Goal: Transaction & Acquisition: Purchase product/service

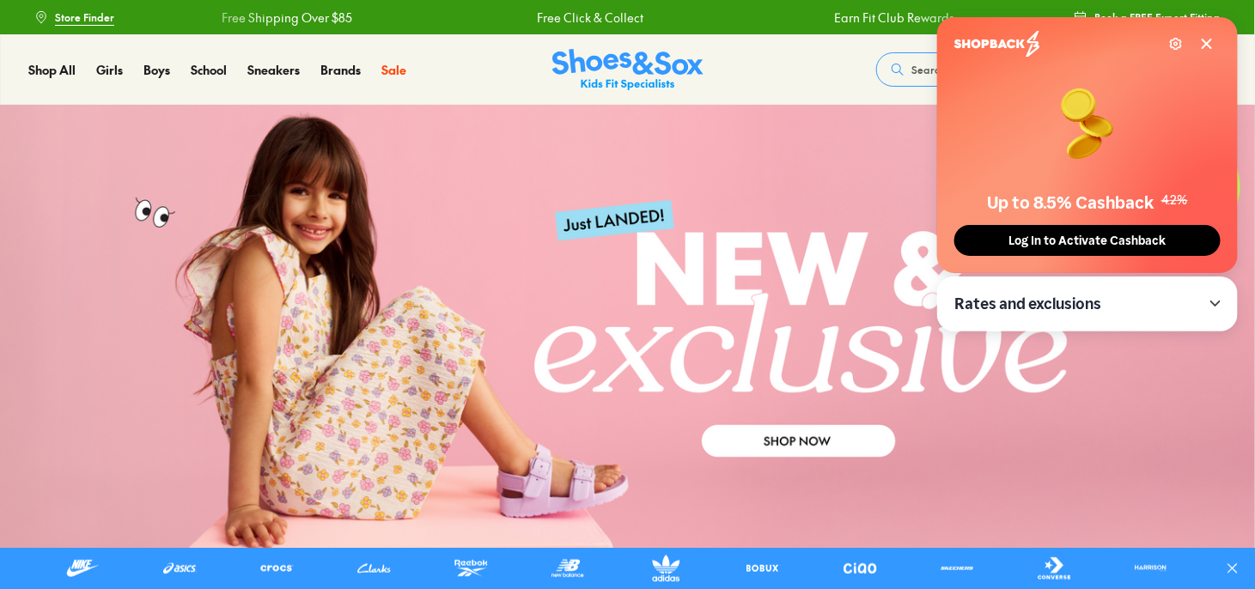
click at [1210, 40] on icon at bounding box center [1206, 44] width 9 height 9
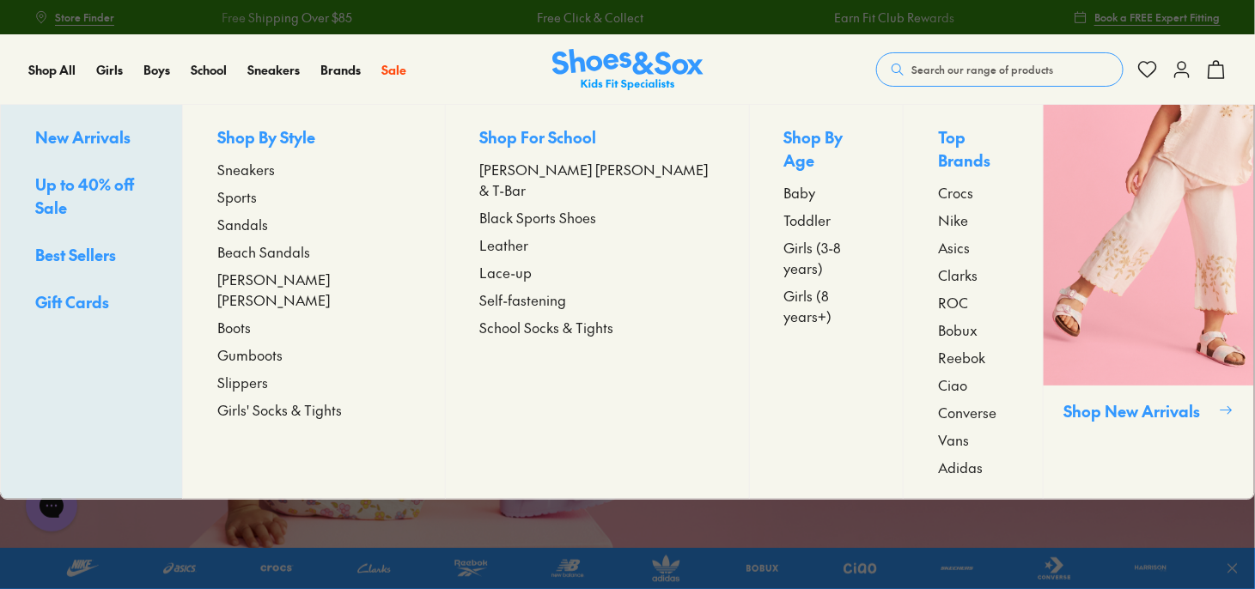
click at [784, 182] on span "Baby" at bounding box center [800, 192] width 32 height 21
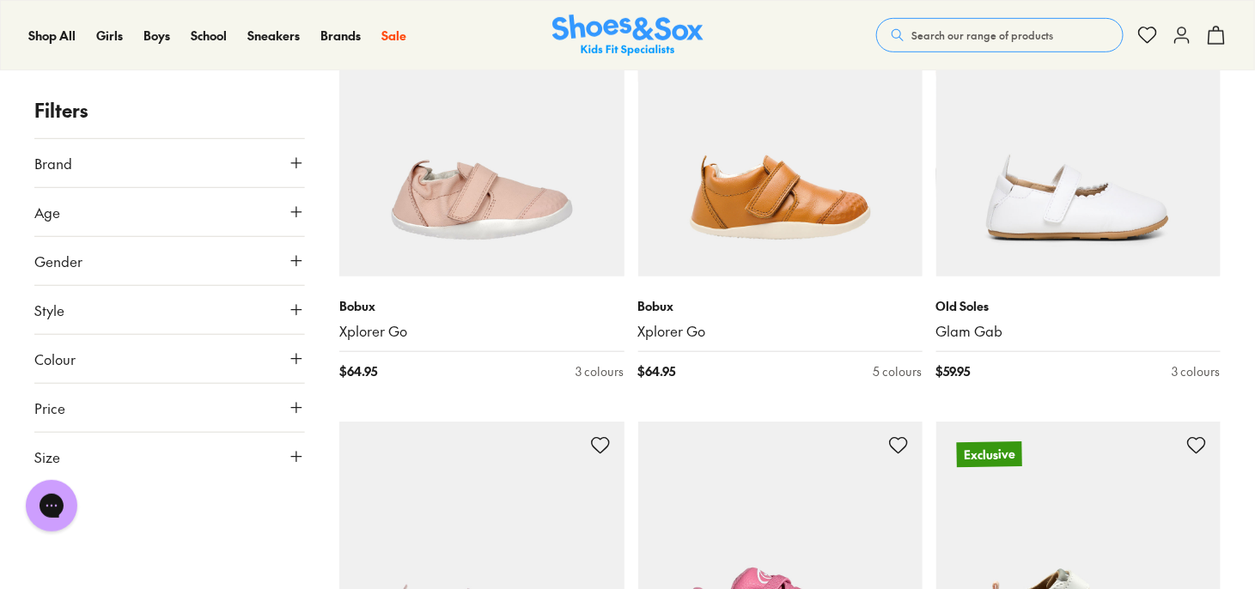
scroll to position [429, 0]
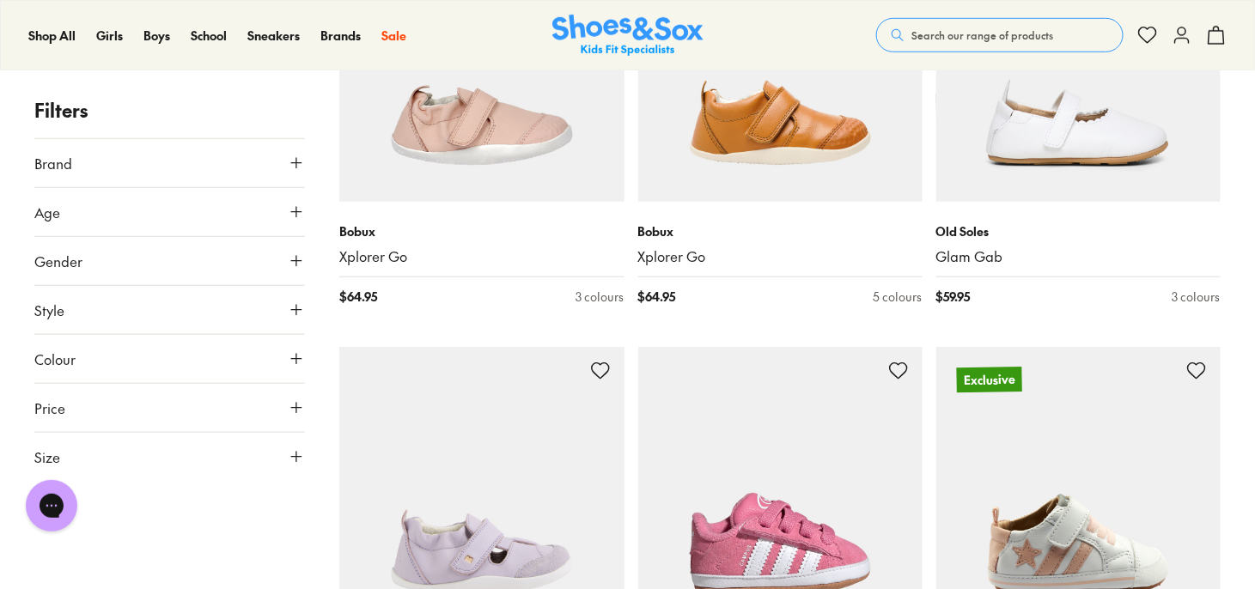
click at [297, 206] on icon at bounding box center [296, 212] width 17 height 17
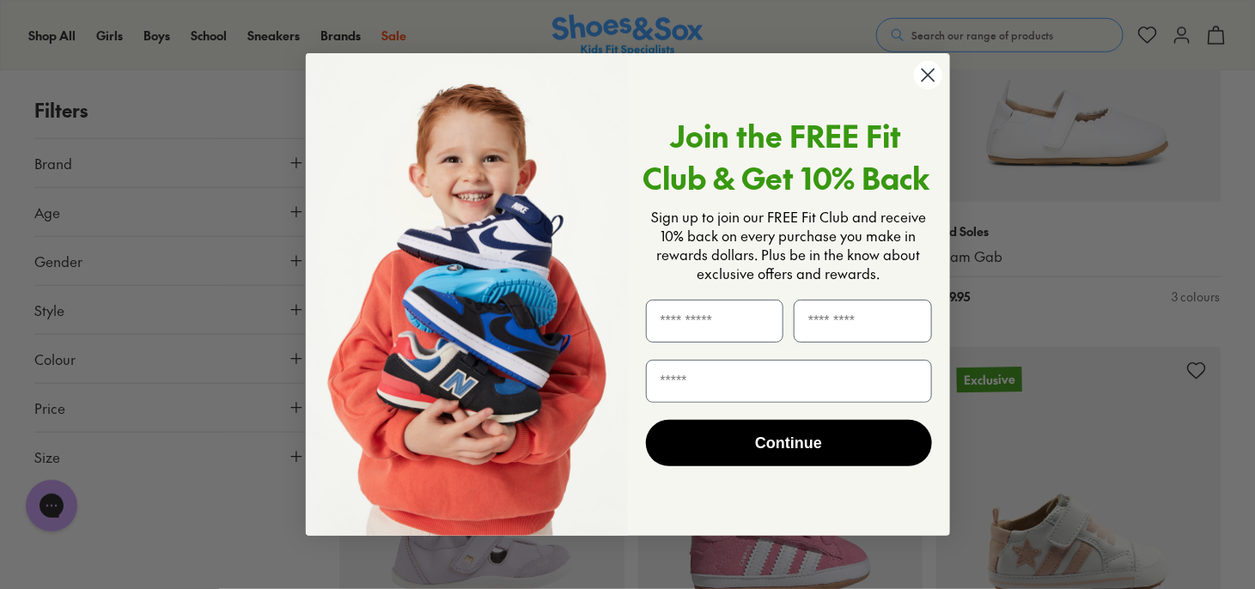
click at [926, 74] on icon "Close dialog" at bounding box center [927, 75] width 12 height 12
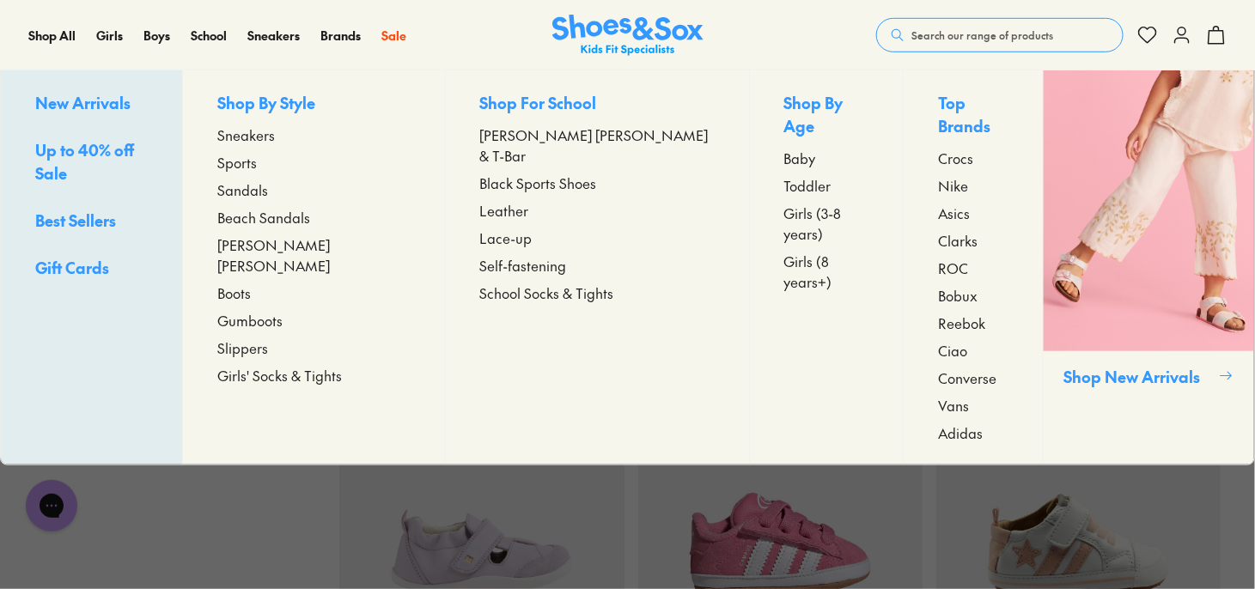
click at [784, 175] on span "Toddler" at bounding box center [807, 185] width 47 height 21
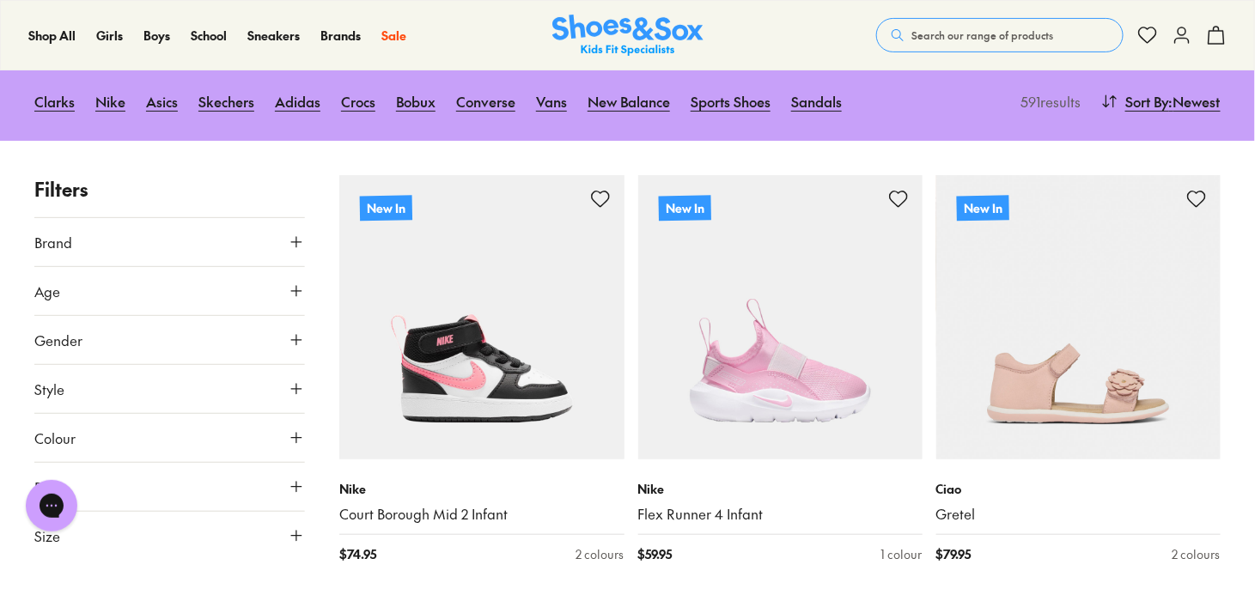
click at [300, 289] on icon at bounding box center [296, 291] width 17 height 17
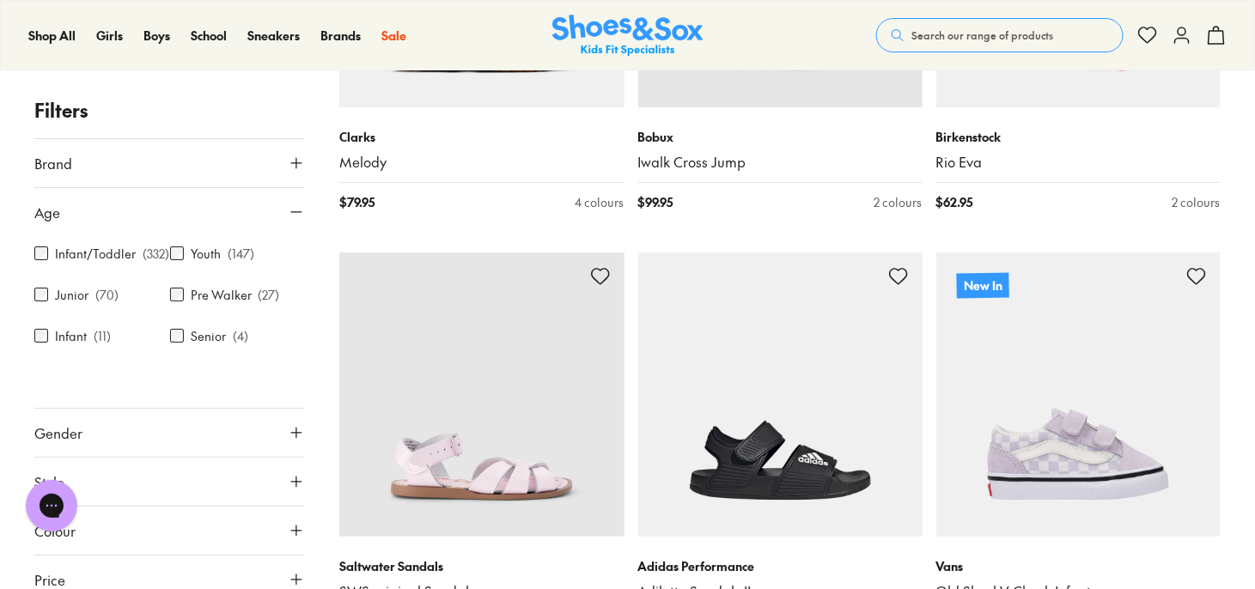
scroll to position [2319, 0]
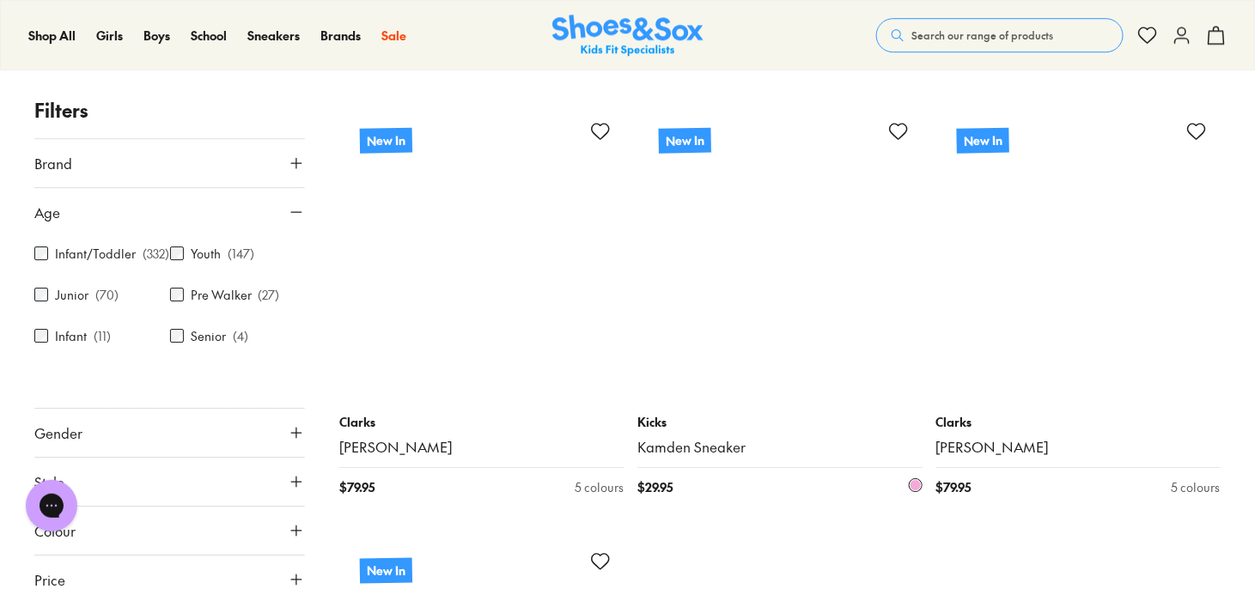
scroll to position [8931, 0]
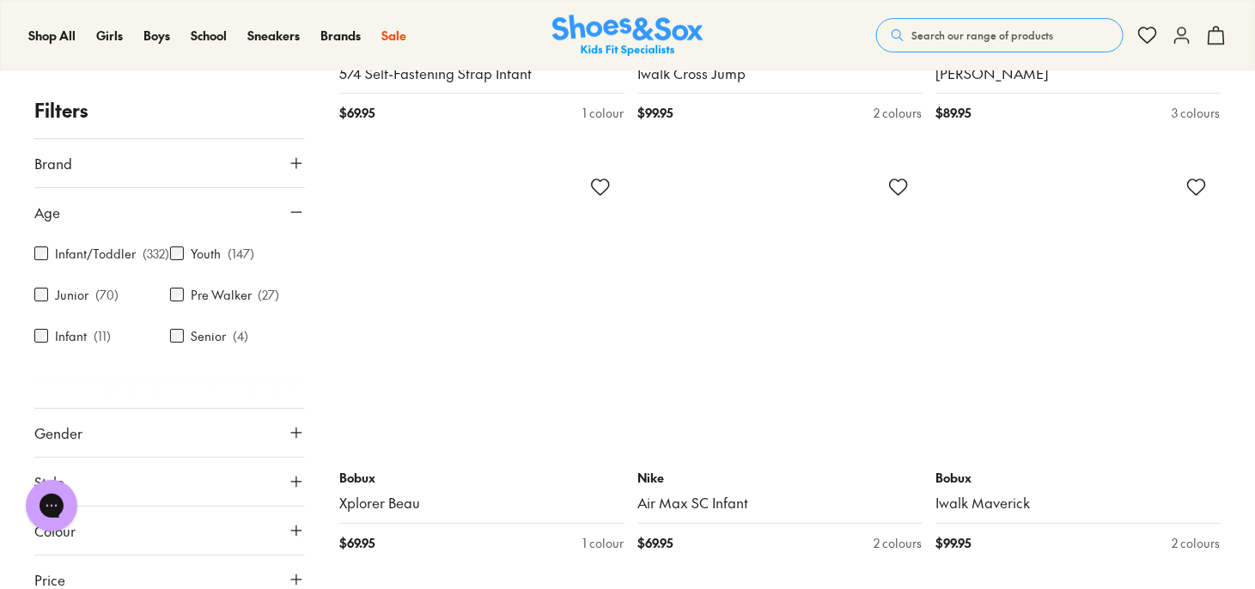
scroll to position [11335, 0]
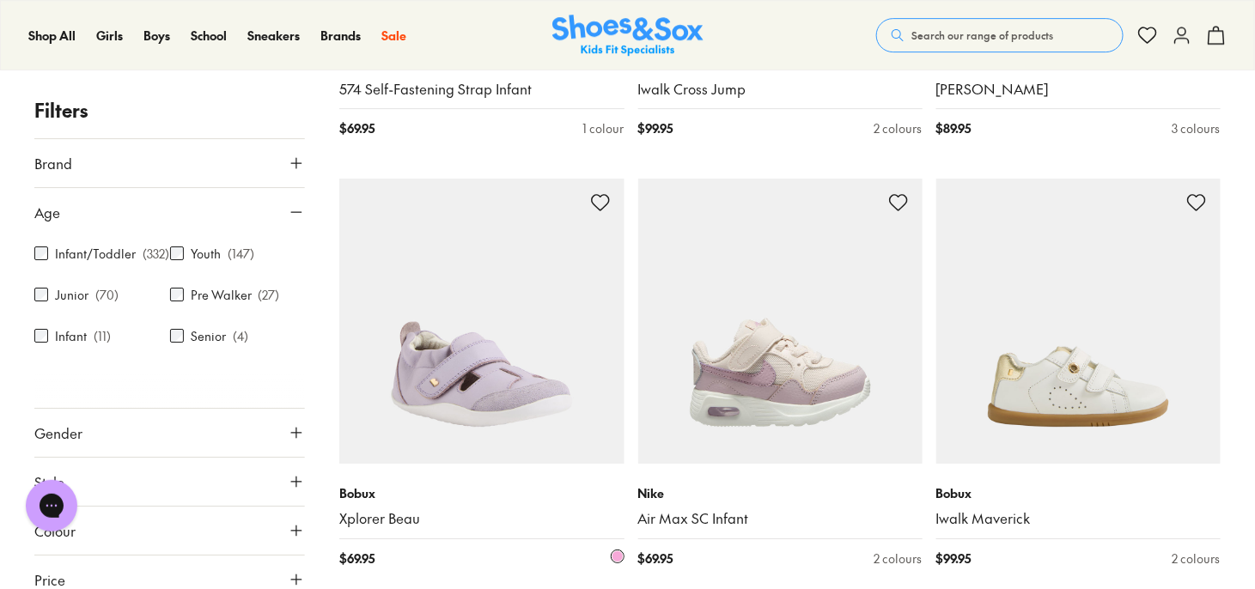
click at [377, 520] on link "Xplorer Beau" at bounding box center [481, 518] width 284 height 19
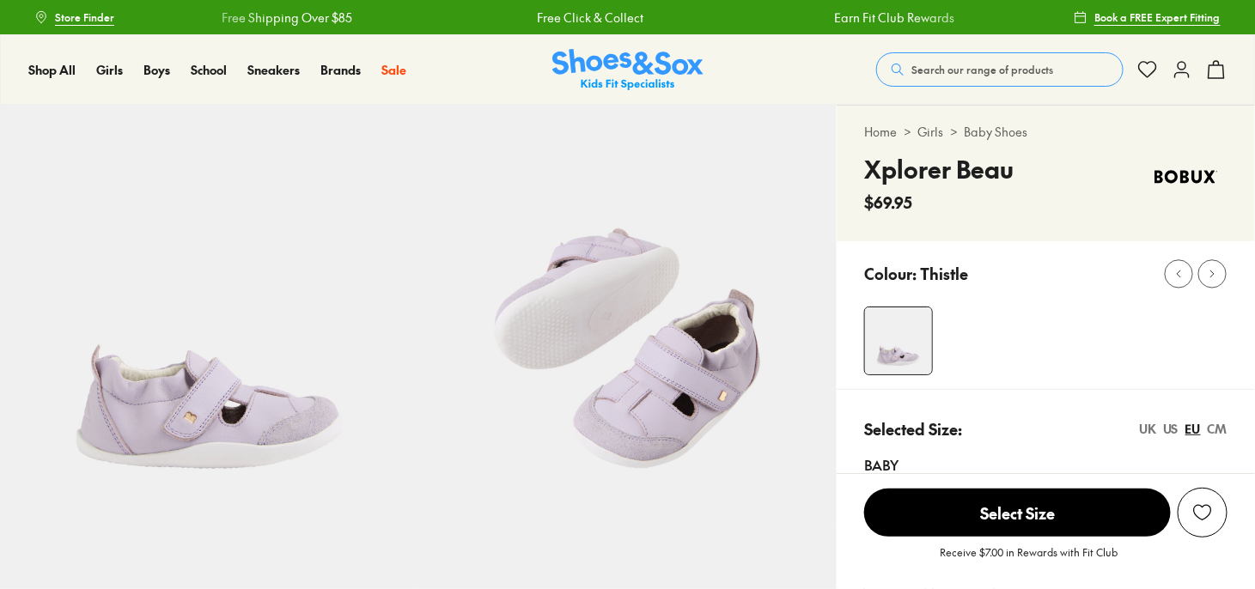
select select "*"
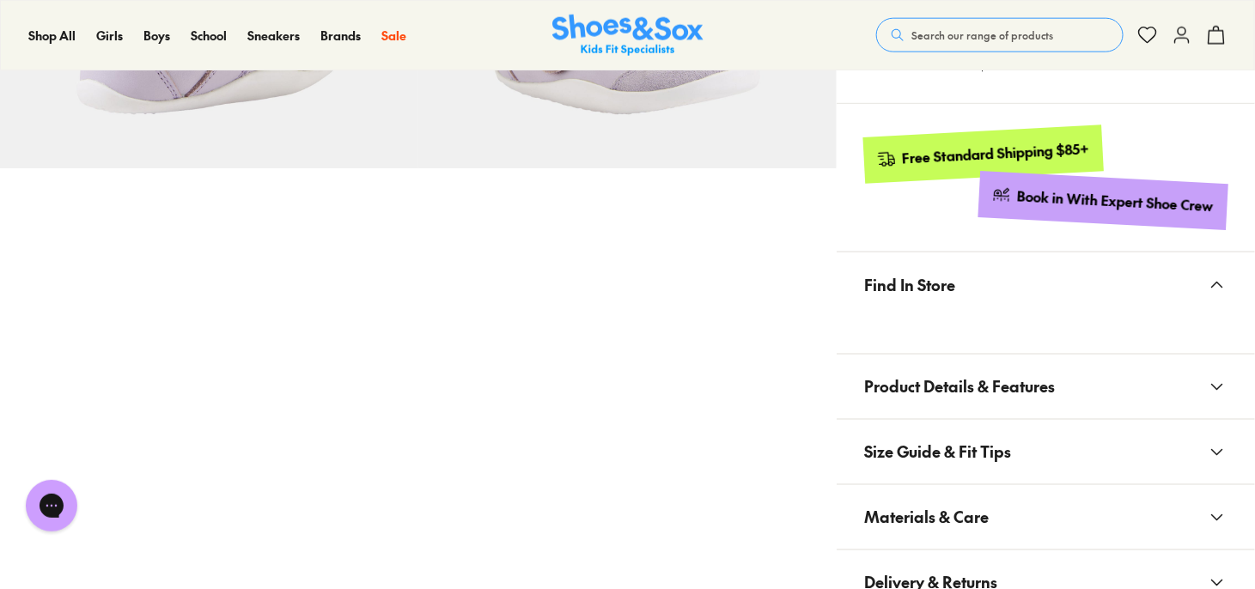
scroll to position [859, 0]
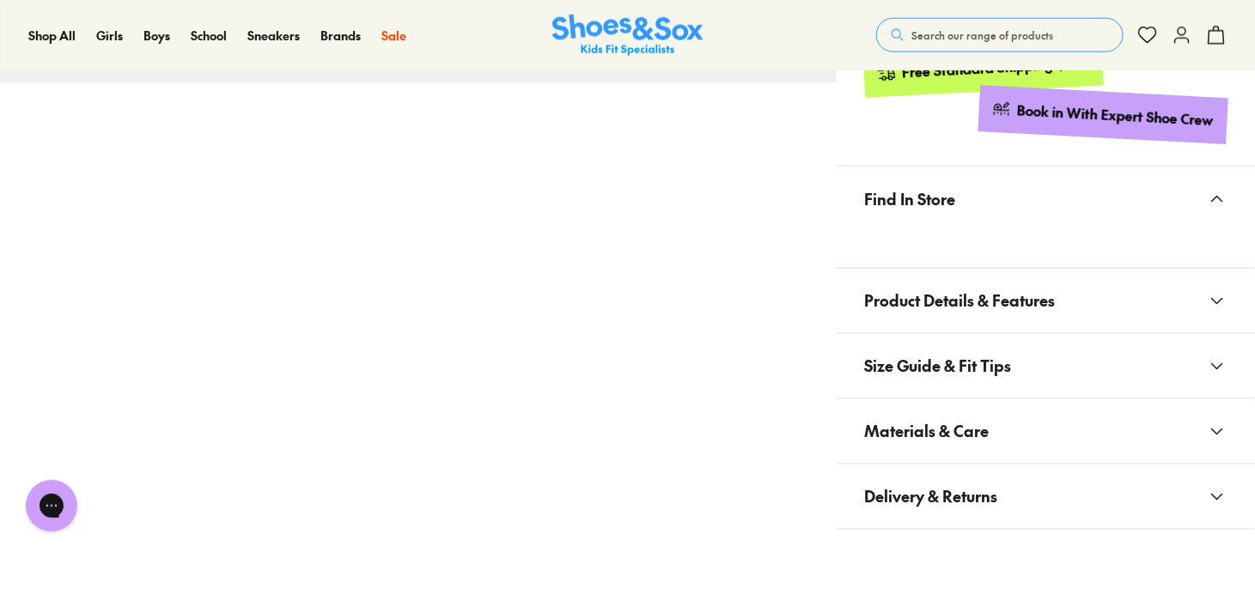
click at [1219, 294] on icon at bounding box center [1217, 301] width 21 height 21
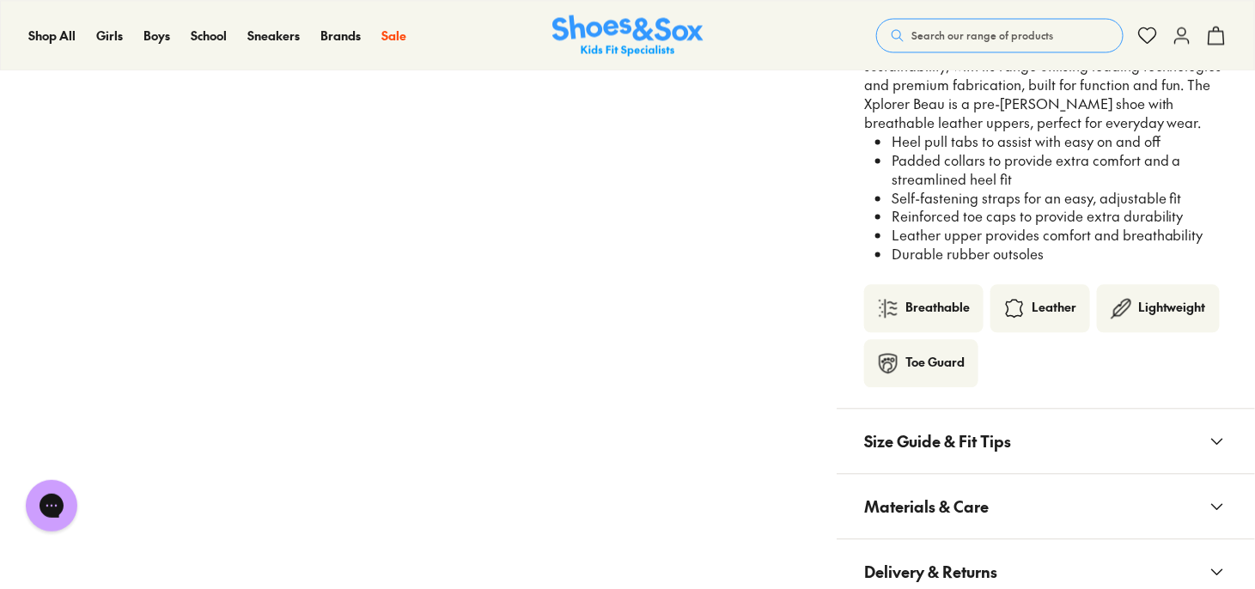
scroll to position [1202, 0]
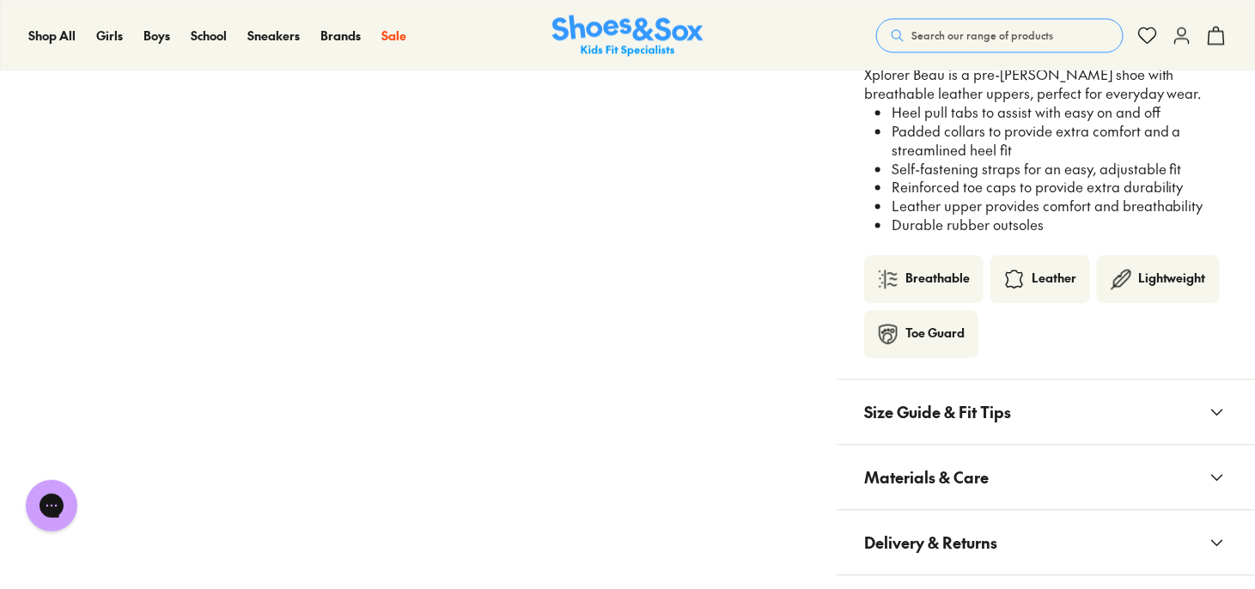
click at [1216, 411] on icon at bounding box center [1217, 412] width 21 height 21
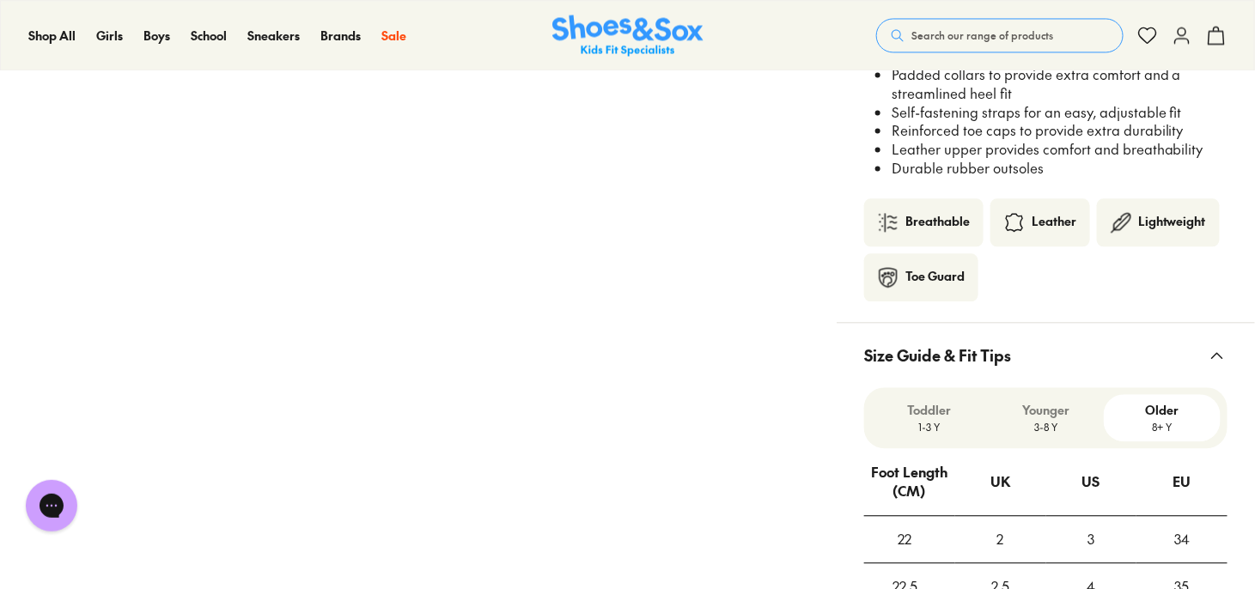
scroll to position [1288, 0]
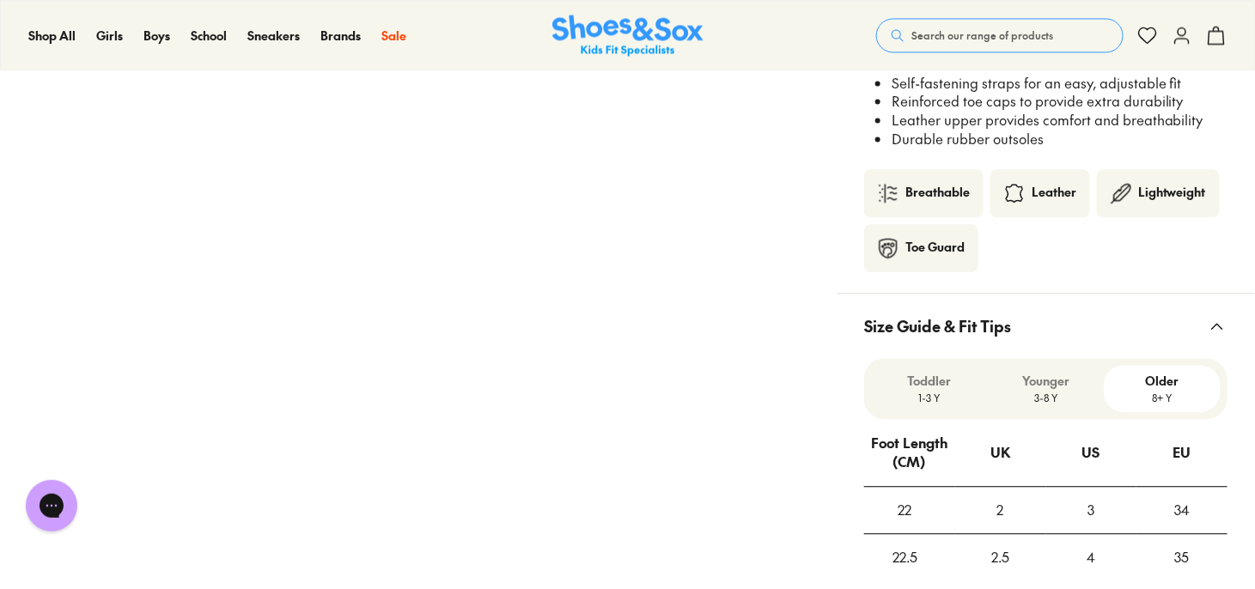
click at [933, 377] on p "Toddler" at bounding box center [929, 381] width 103 height 18
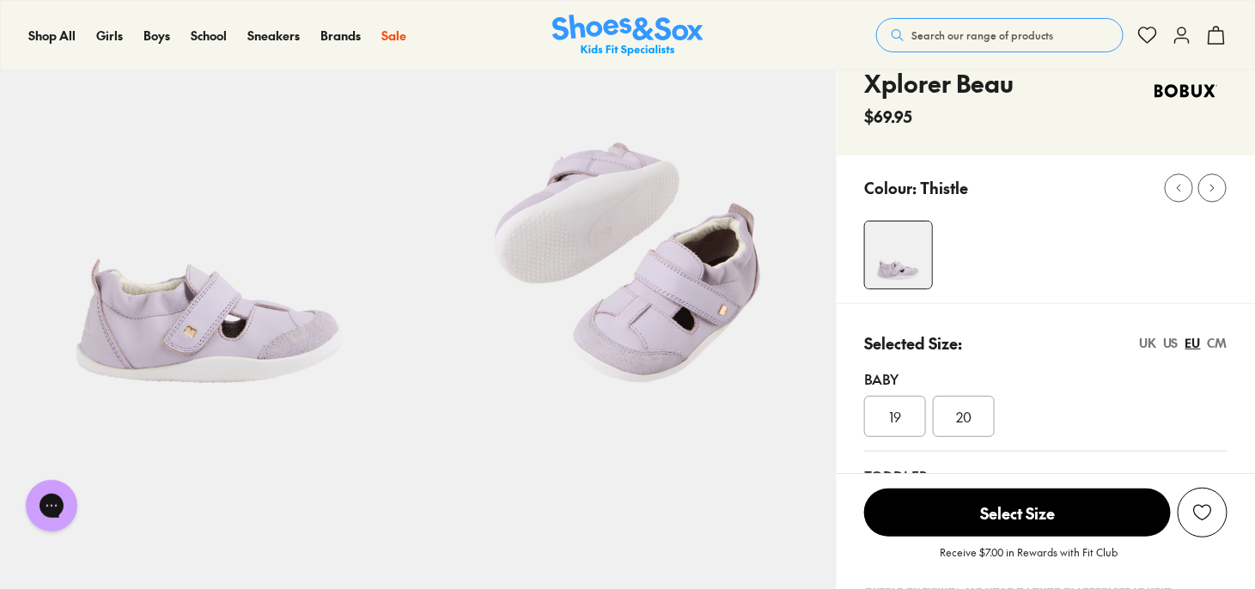
scroll to position [172, 0]
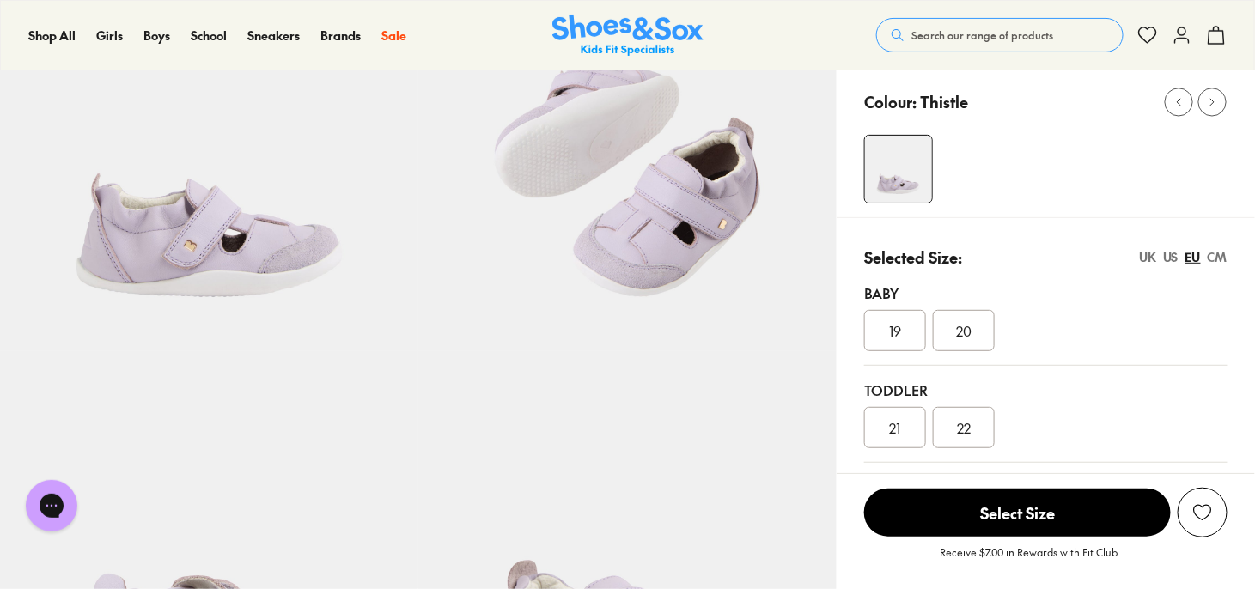
click at [898, 326] on span "19" at bounding box center [895, 330] width 12 height 21
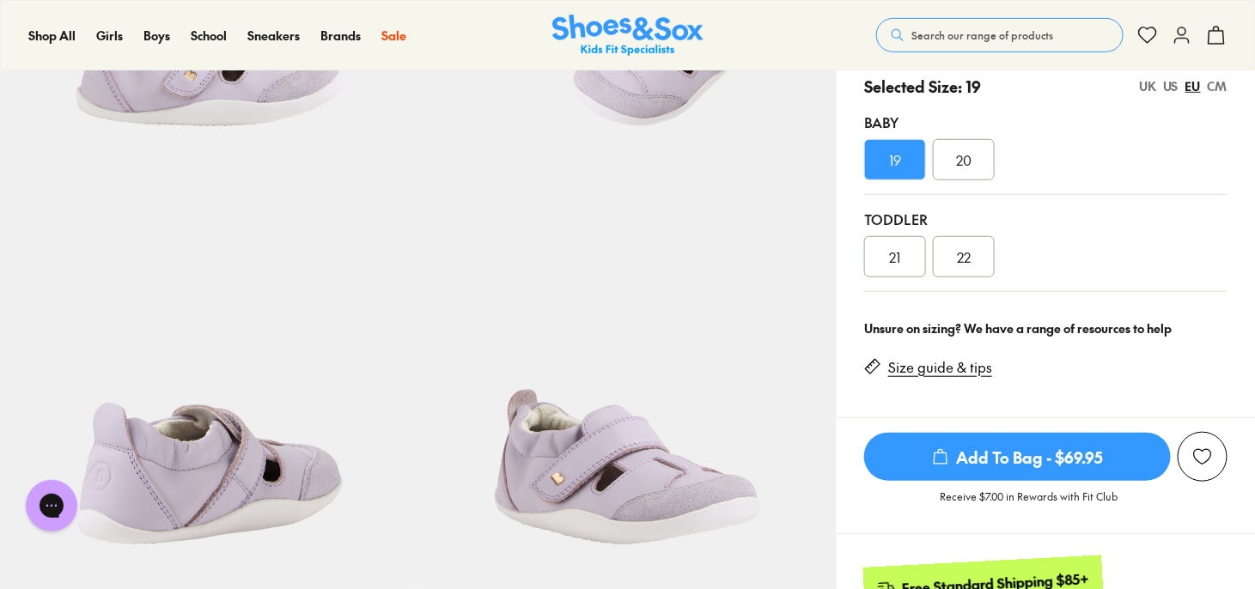
scroll to position [343, 0]
click at [892, 248] on span "21" at bounding box center [895, 256] width 11 height 21
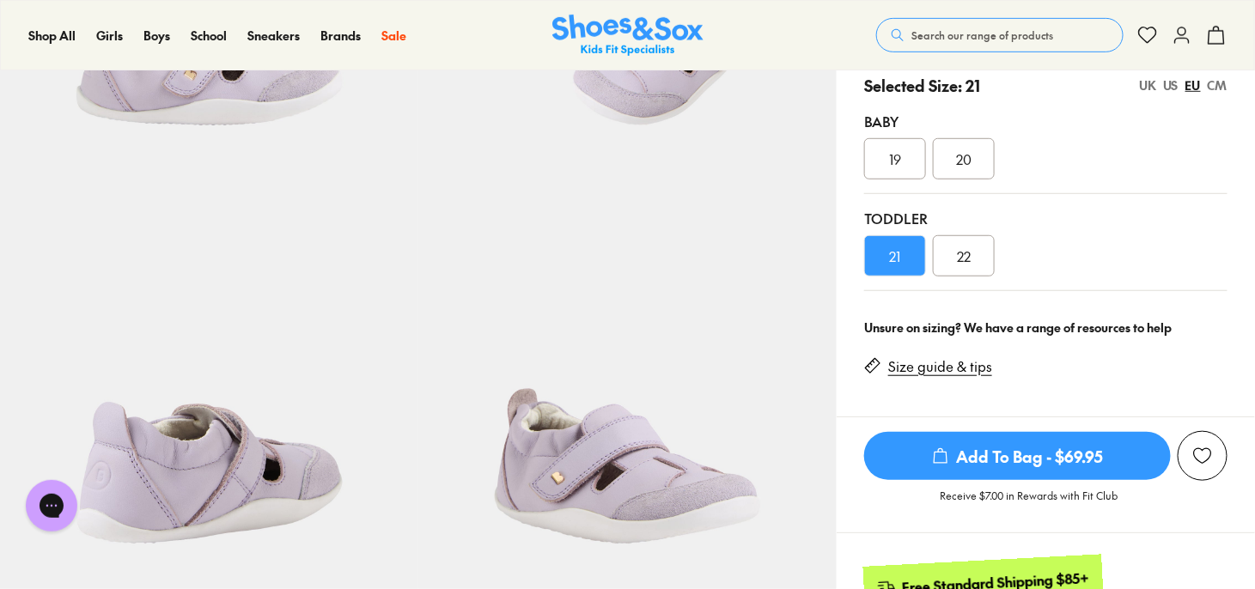
click at [910, 153] on div "19" at bounding box center [895, 158] width 62 height 41
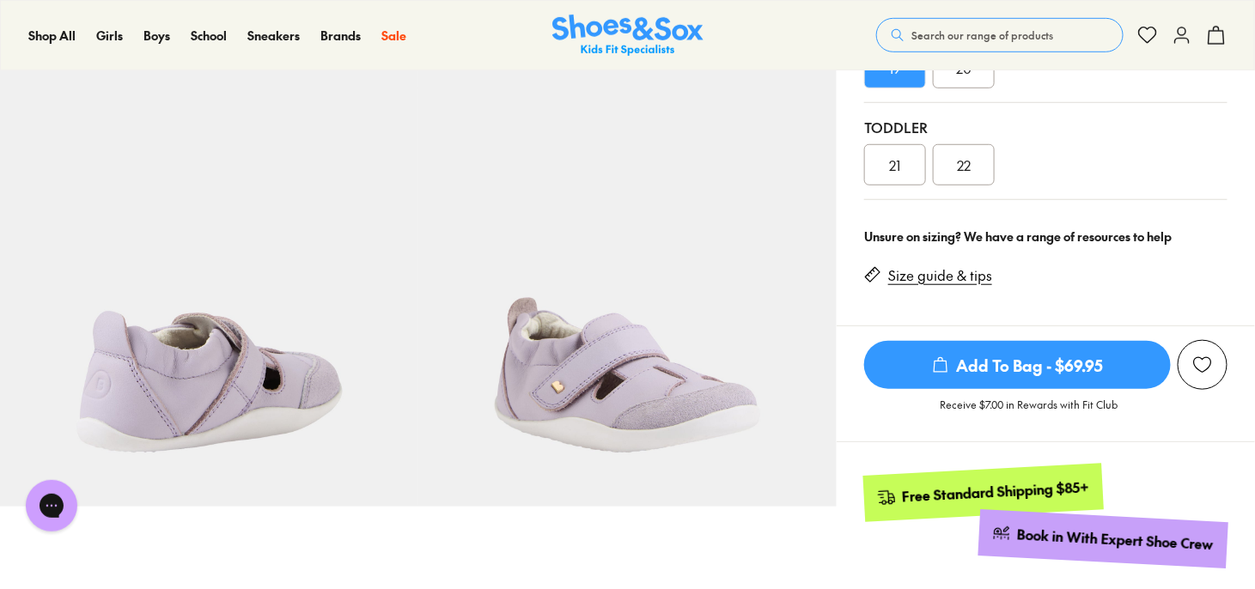
scroll to position [258, 0]
